Goal: Transaction & Acquisition: Obtain resource

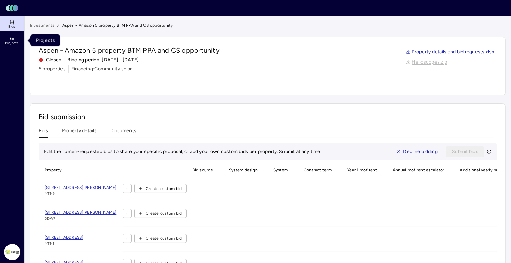
click at [12, 38] on icon at bounding box center [11, 38] width 5 height 5
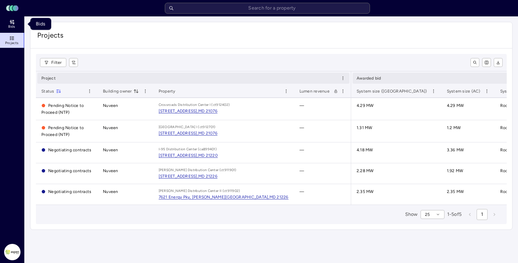
click at [13, 24] on icon at bounding box center [13, 23] width 0 height 2
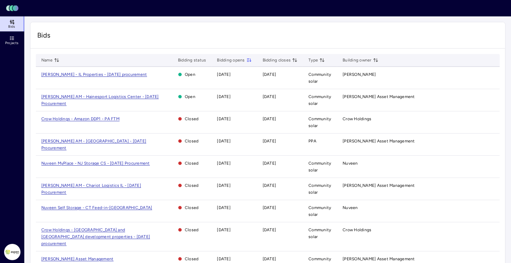
click at [89, 94] on span "[PERSON_NAME] AM - Hainesport Logistics Center - [DATE] Procurement" at bounding box center [100, 100] width 118 height 12
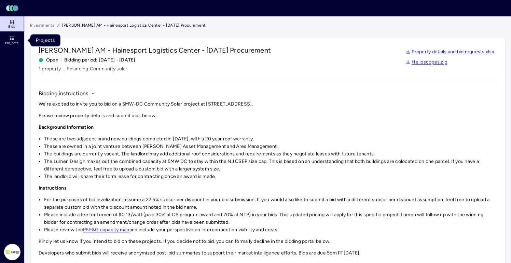
click at [14, 45] on span "Projects" at bounding box center [11, 43] width 13 height 4
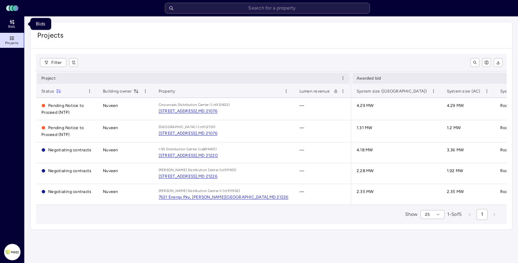
click at [11, 24] on icon at bounding box center [11, 21] width 5 height 5
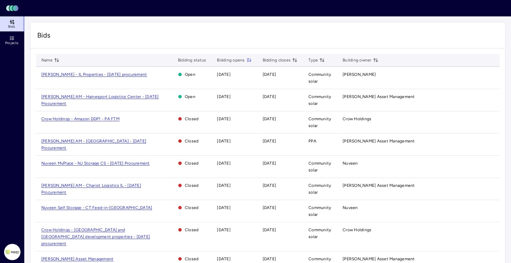
click at [104, 75] on span "[PERSON_NAME] - IL Properties - [DATE] procurement" at bounding box center [94, 74] width 106 height 5
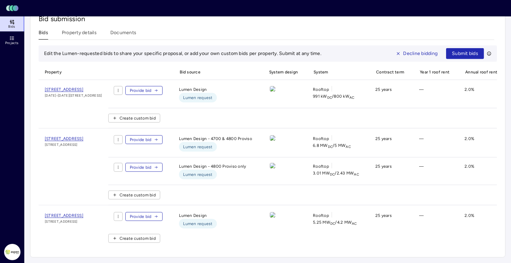
scroll to position [369, 0]
click at [83, 213] on span "[STREET_ADDRESS]" at bounding box center [64, 215] width 39 height 5
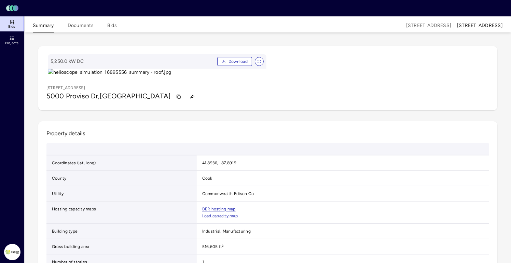
click at [68, 26] on button "Documents" at bounding box center [81, 27] width 26 height 11
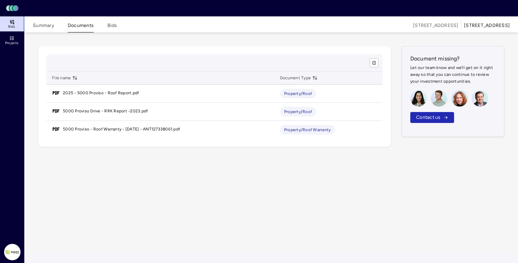
click at [106, 25] on div "Summary Documents Bids" at bounding box center [75, 25] width 84 height 15
click at [111, 24] on button "Bids" at bounding box center [112, 27] width 10 height 11
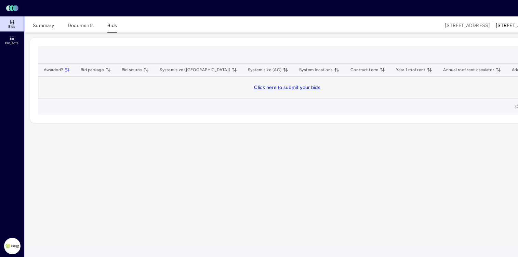
click at [39, 25] on button "Summary" at bounding box center [43, 27] width 21 height 11
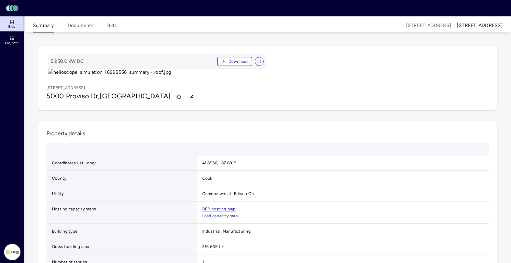
click at [11, 41] on span "Projects" at bounding box center [11, 43] width 13 height 4
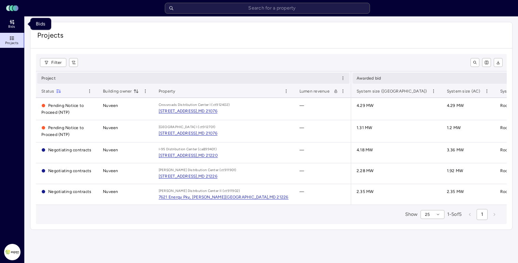
click at [12, 24] on icon at bounding box center [11, 21] width 5 height 5
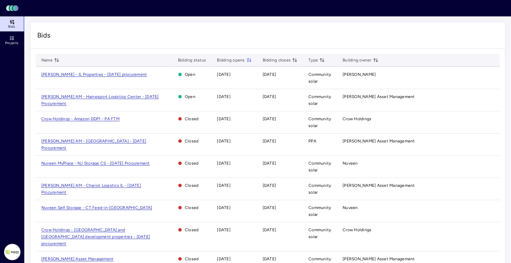
click at [75, 73] on span "[PERSON_NAME] - IL Properties - [DATE] procurement" at bounding box center [94, 74] width 106 height 5
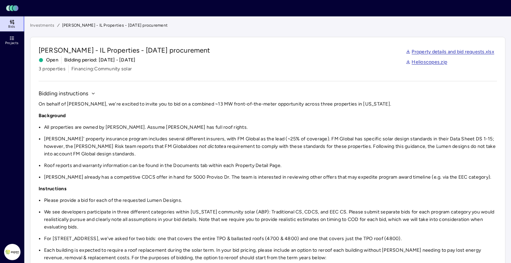
click at [453, 49] on link "Property details and bid requests.xlsx" at bounding box center [450, 52] width 89 height 8
